Goal: Task Accomplishment & Management: Use online tool/utility

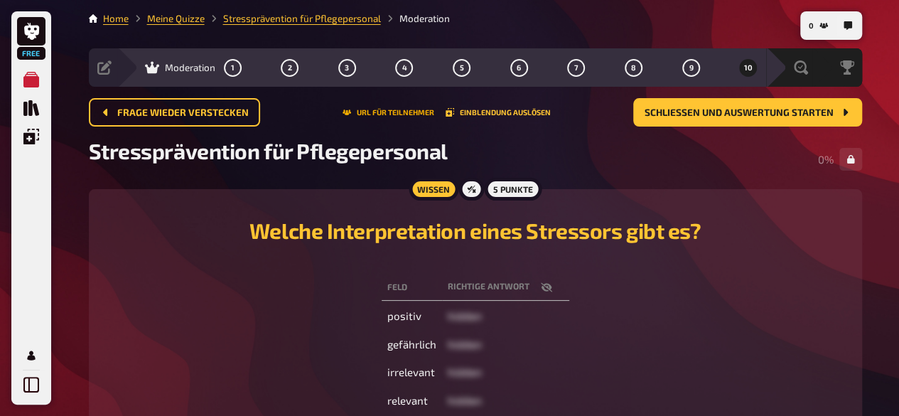
click at [393, 114] on button "URL für Teilnehmer" at bounding box center [389, 112] width 92 height 9
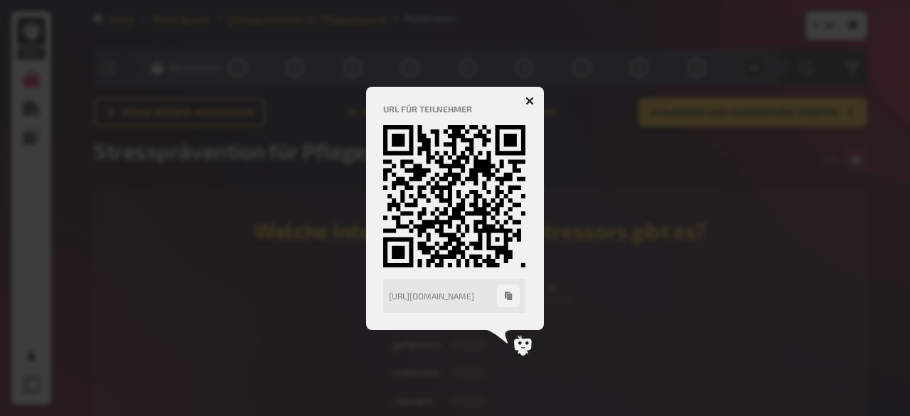
click at [530, 98] on icon "button" at bounding box center [530, 101] width 14 height 14
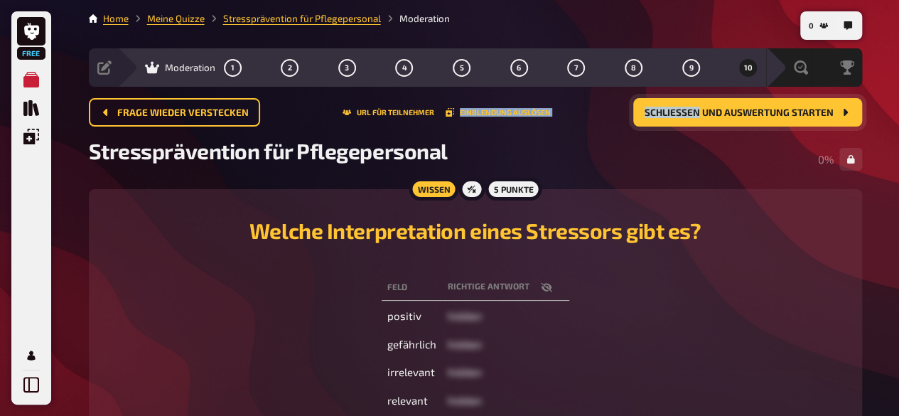
drag, startPoint x: 530, startPoint y: 98, endPoint x: 696, endPoint y: 117, distance: 166.8
click at [696, 117] on div "Frage wieder verstecken URL für Teilnehmer Einblendung auslösen Schließen und A…" at bounding box center [476, 112] width 774 height 28
click at [771, 169] on div "Stressprävention für Pflegepersonal 0 %" at bounding box center [476, 159] width 774 height 43
click at [772, 102] on button "Schließen und Auswertung starten" at bounding box center [748, 112] width 229 height 28
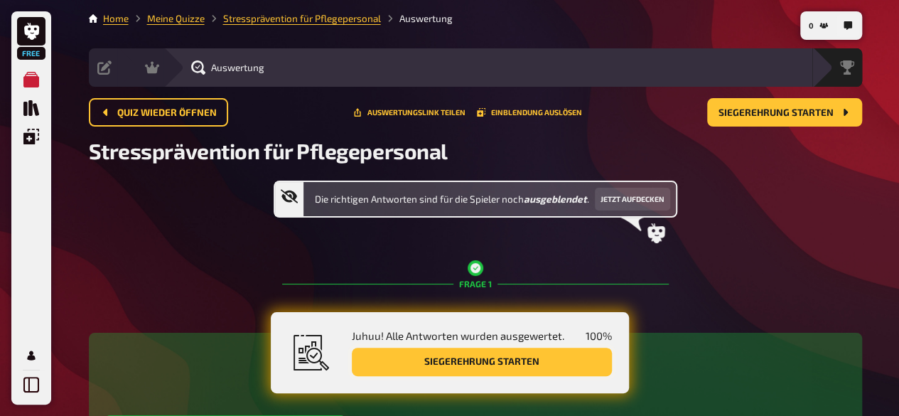
click at [476, 363] on button "Siegerehrung starten" at bounding box center [482, 362] width 260 height 28
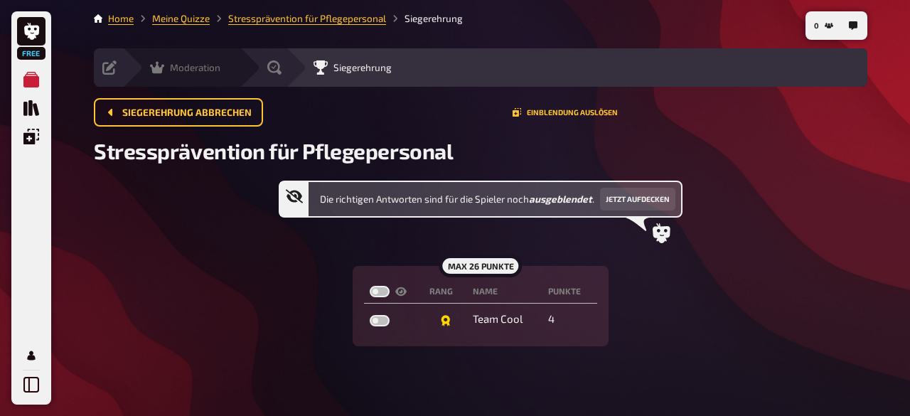
click at [191, 68] on span "Moderation" at bounding box center [195, 67] width 50 height 11
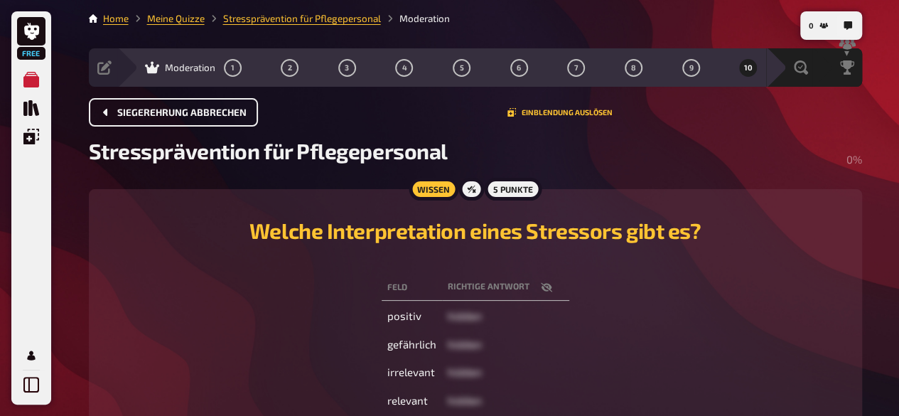
click at [198, 108] on span "Siegerehrung abbrechen" at bounding box center [181, 113] width 129 height 10
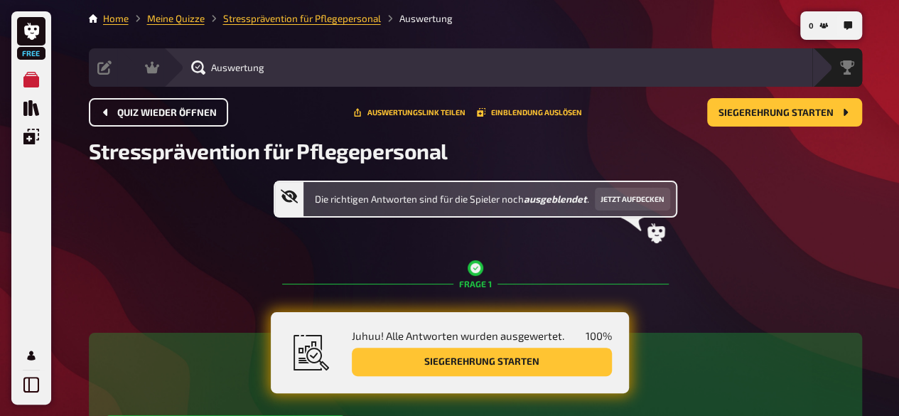
click at [198, 126] on button "Quiz wieder öffnen" at bounding box center [158, 112] width 139 height 28
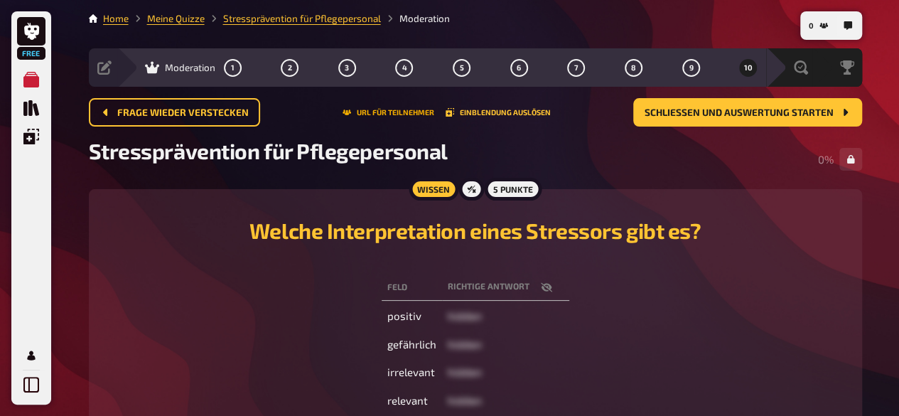
click at [391, 110] on button "URL für Teilnehmer" at bounding box center [389, 112] width 92 height 9
